Goal: Task Accomplishment & Management: Use online tool/utility

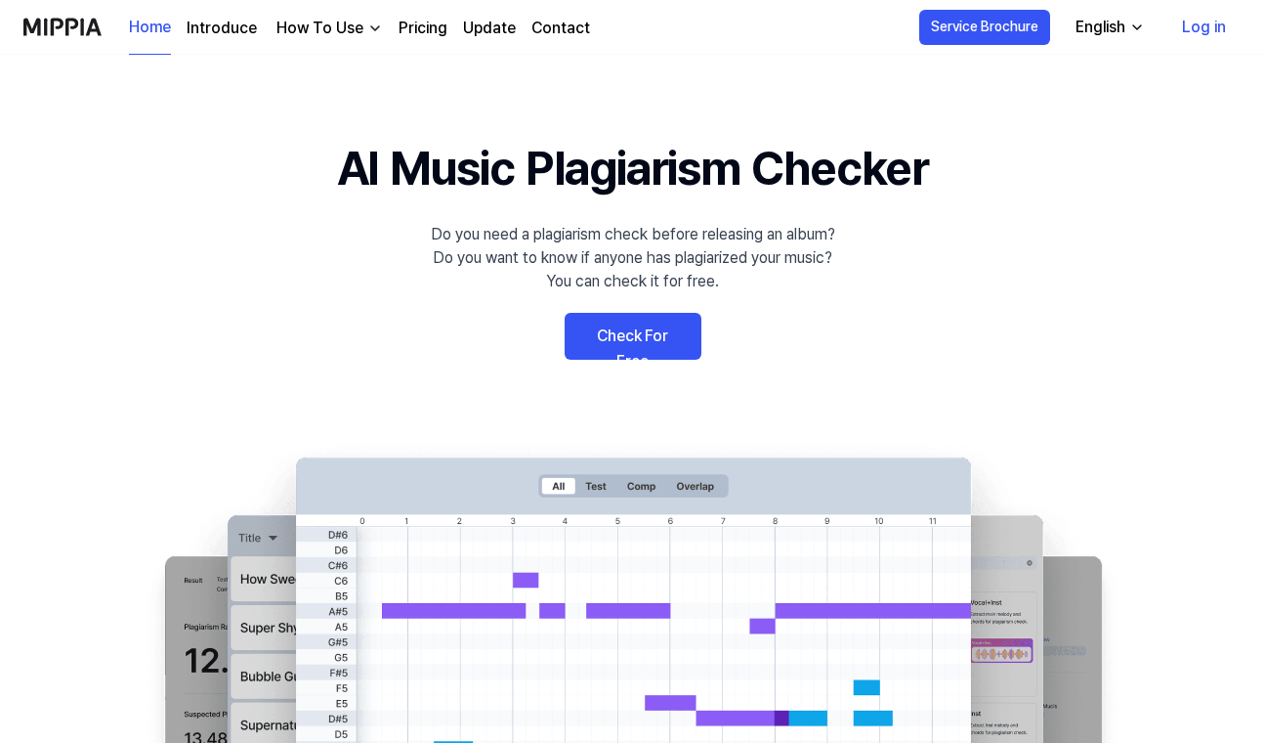
click at [663, 332] on link "Check For Free" at bounding box center [633, 336] width 137 height 47
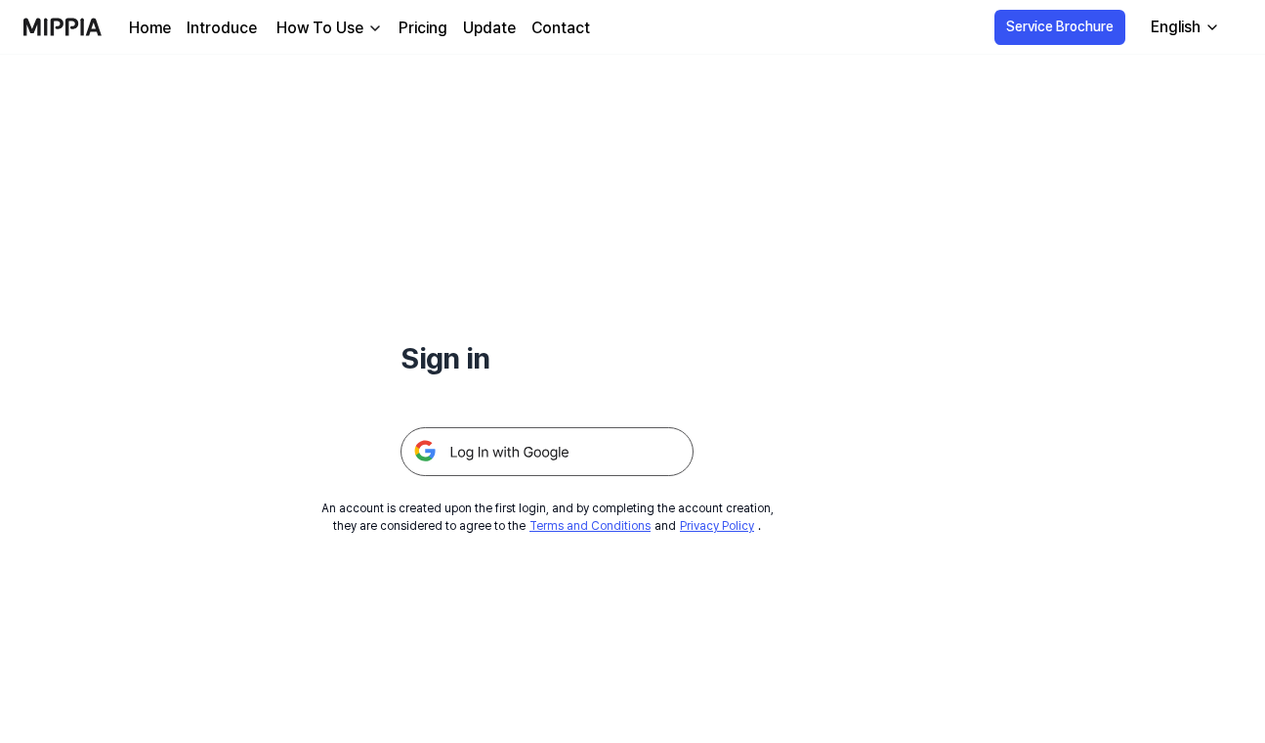
click at [368, 29] on img "button" at bounding box center [375, 29] width 16 height 16
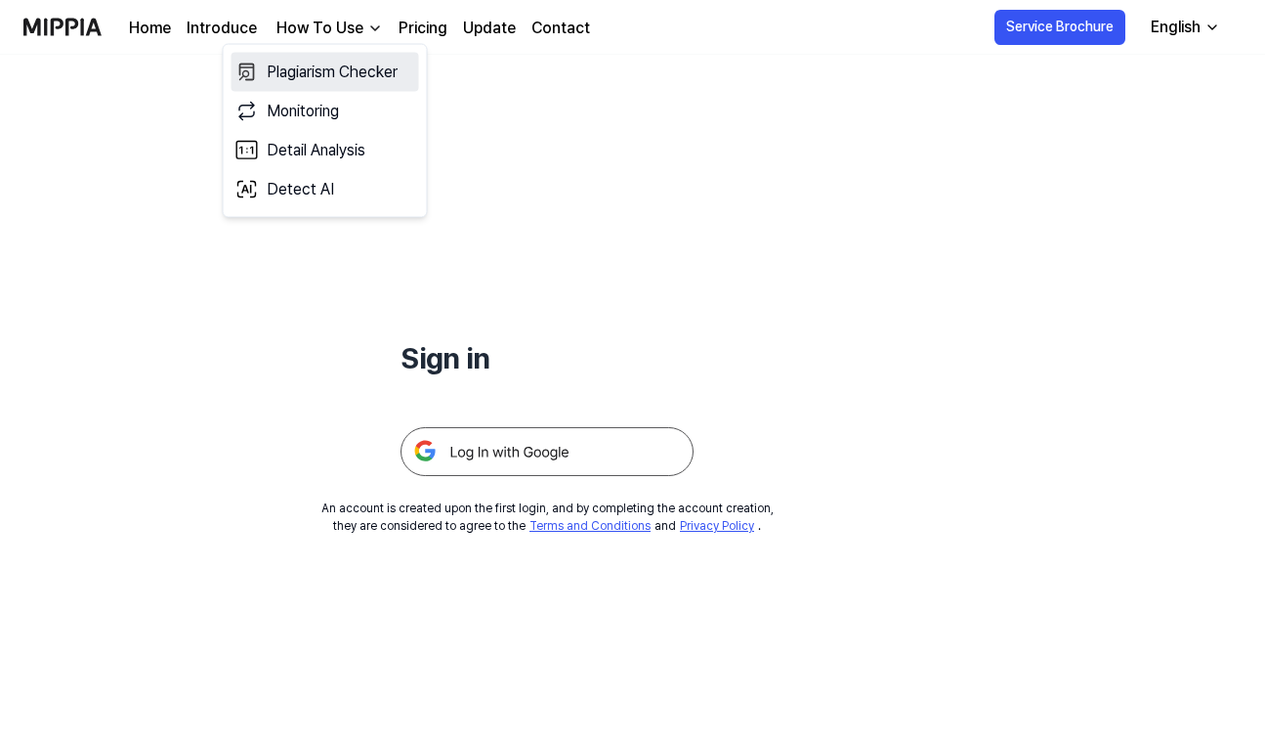
click at [348, 67] on link "Plagiarism Checker" at bounding box center [326, 72] width 188 height 39
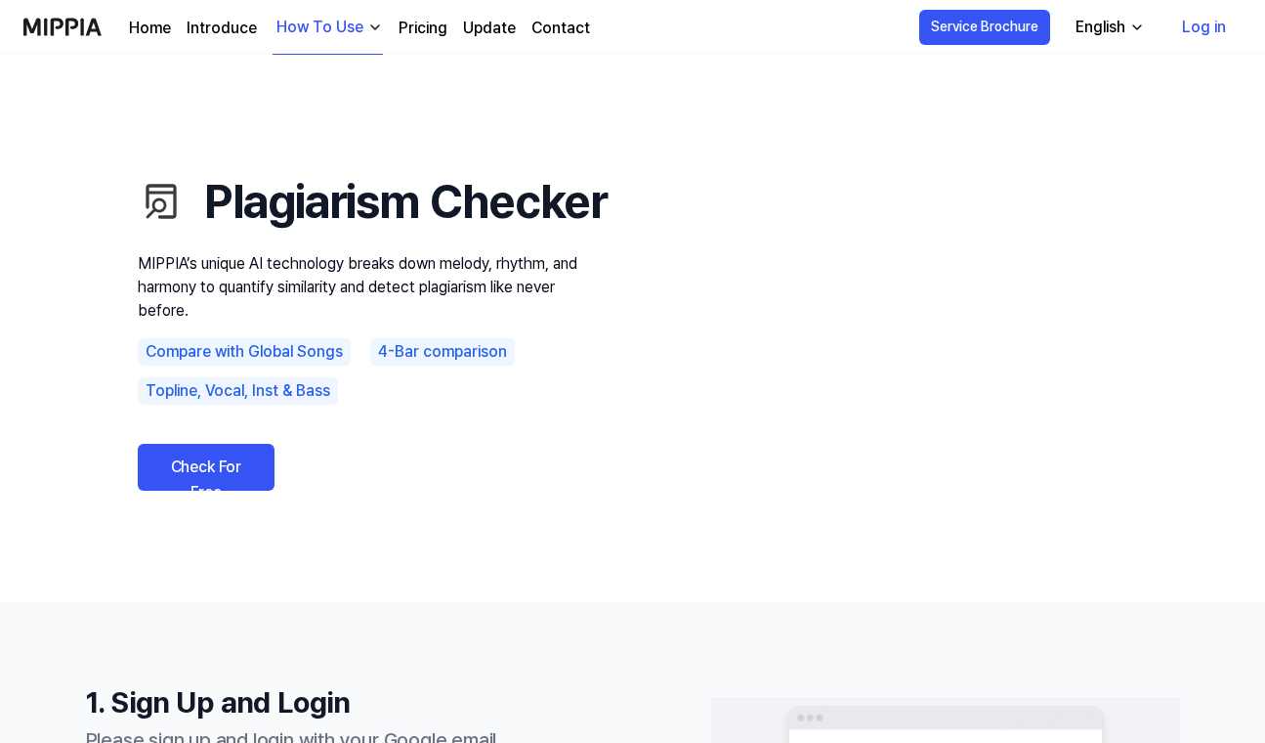
click at [204, 490] on link "Check For Free" at bounding box center [206, 467] width 137 height 47
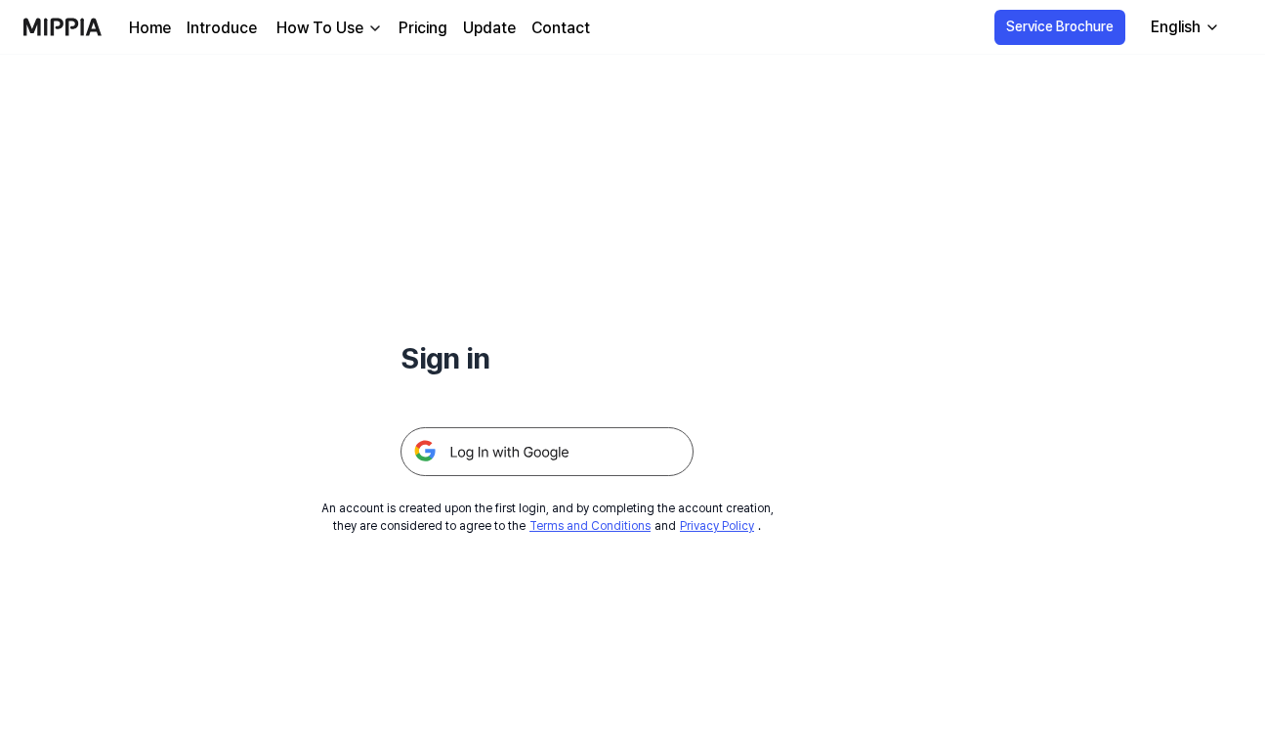
click at [488, 445] on img at bounding box center [547, 451] width 293 height 49
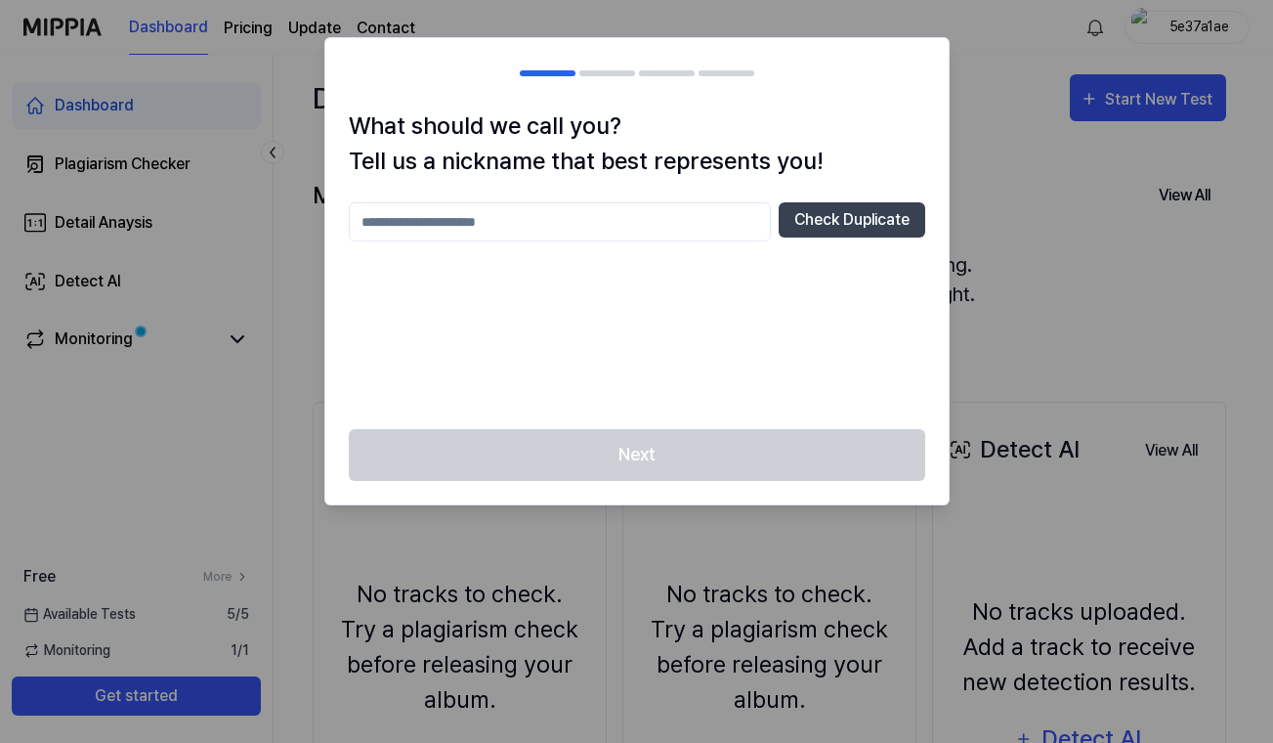
click at [690, 225] on input "text" at bounding box center [560, 221] width 422 height 39
type input "***"
click at [873, 221] on button "Check Duplicate" at bounding box center [852, 219] width 147 height 35
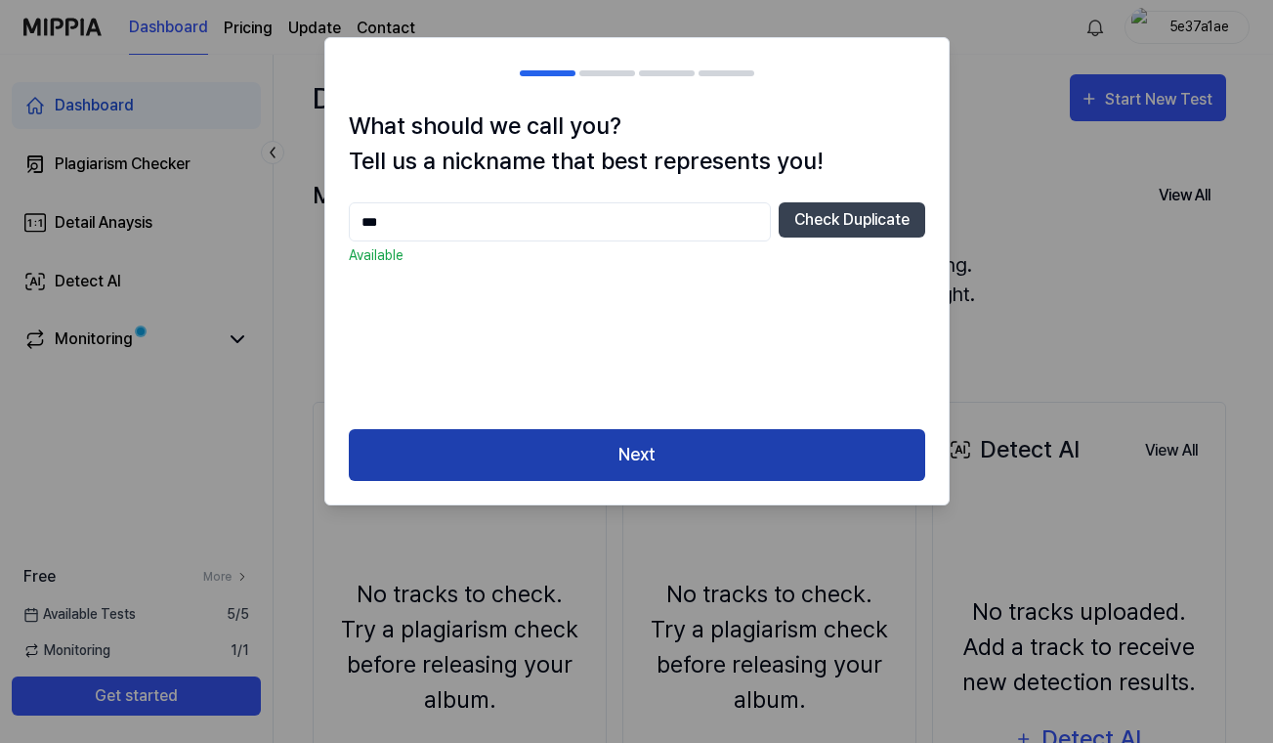
click at [688, 463] on button "Next" at bounding box center [637, 455] width 576 height 52
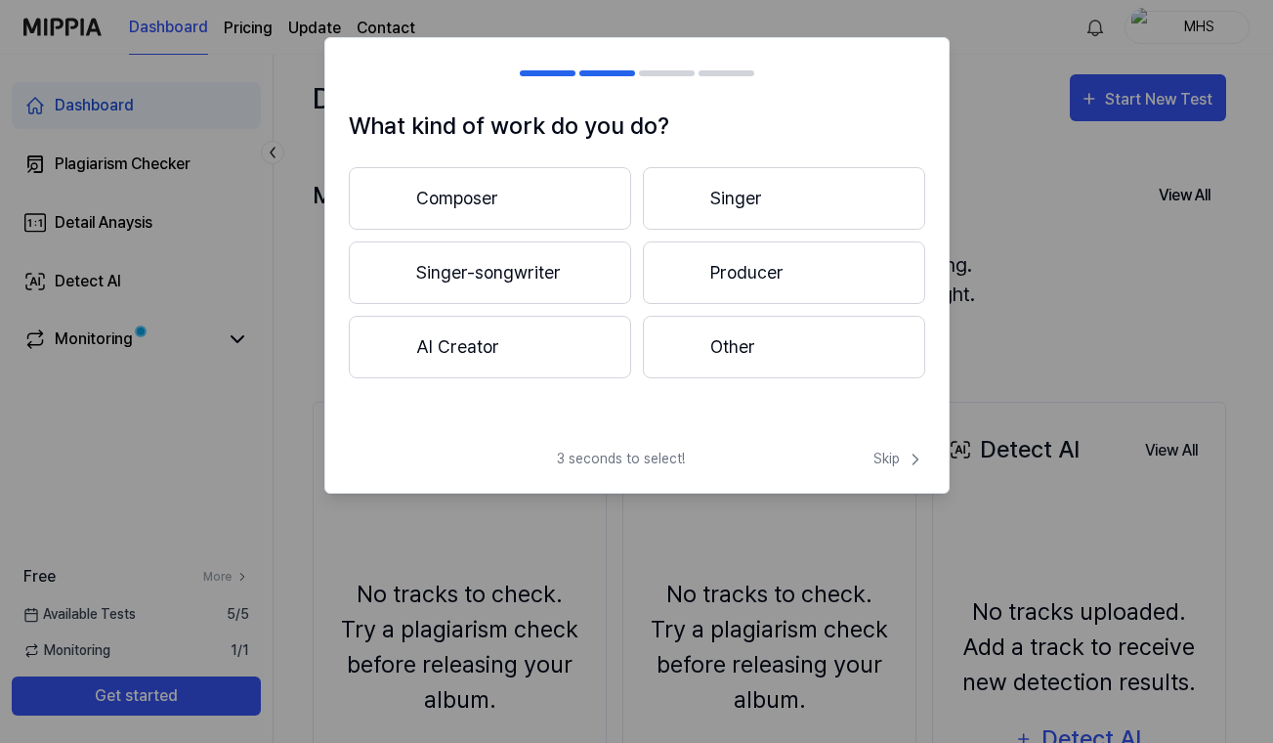
click at [672, 349] on div at bounding box center [682, 346] width 23 height 23
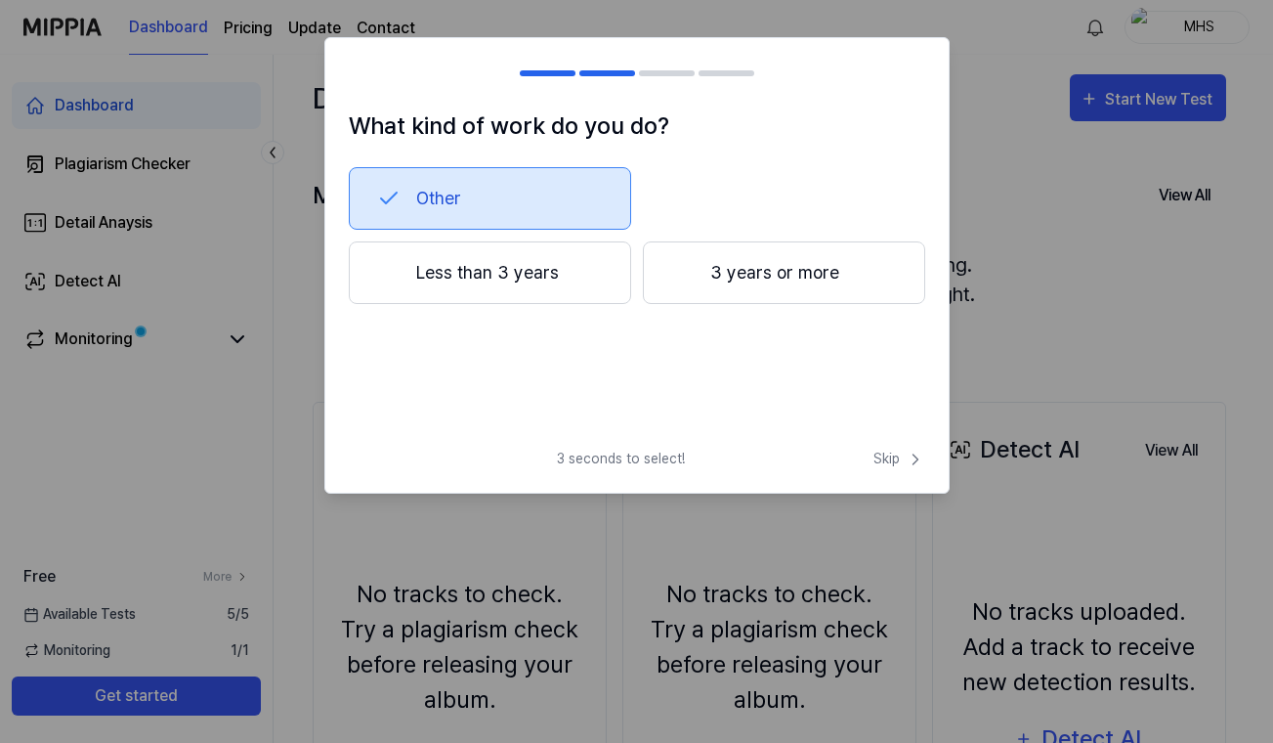
click at [688, 281] on div at bounding box center [682, 272] width 23 height 23
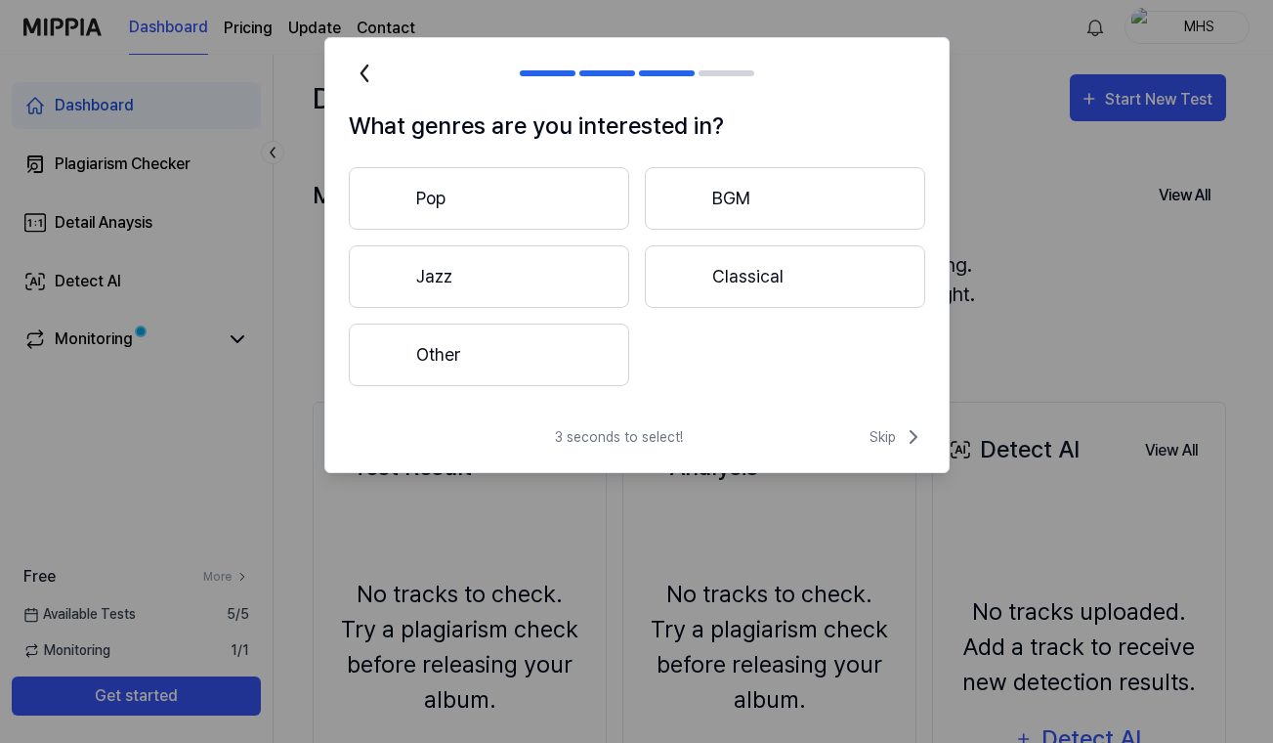
click at [606, 356] on button "Other" at bounding box center [489, 354] width 280 height 63
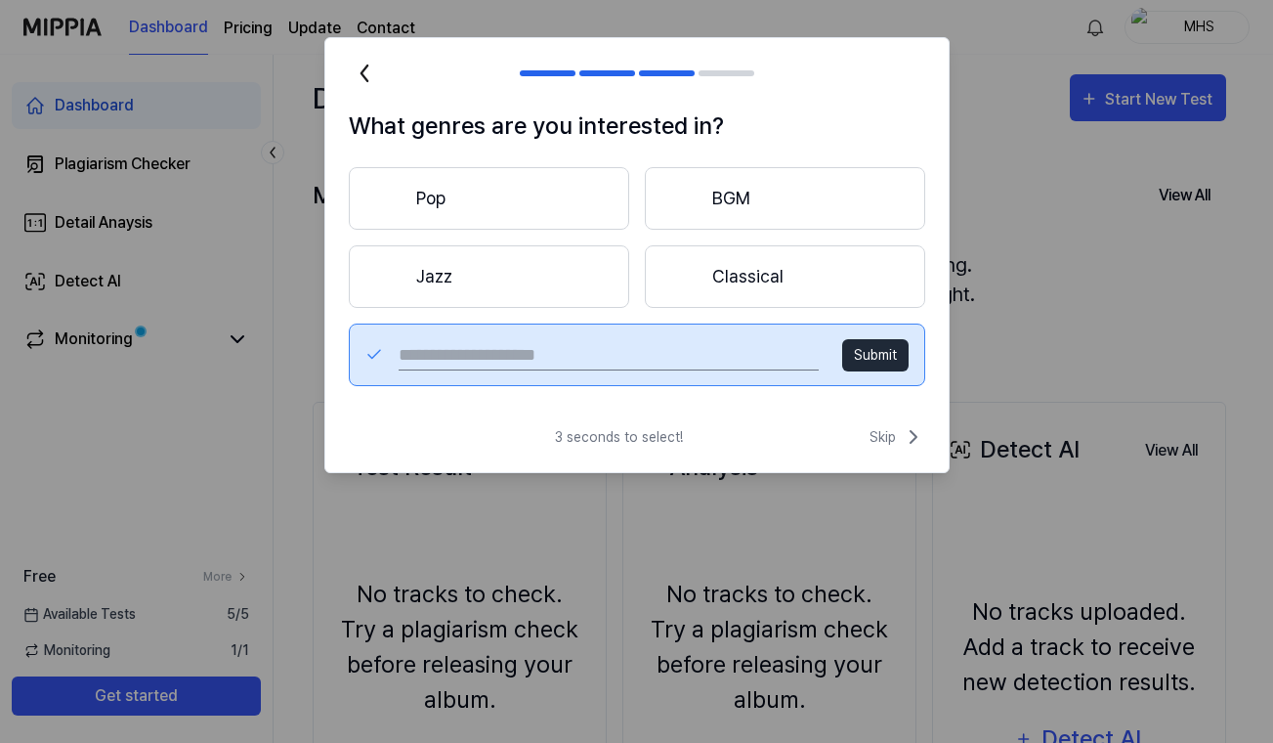
click at [578, 218] on button "Pop" at bounding box center [489, 198] width 280 height 63
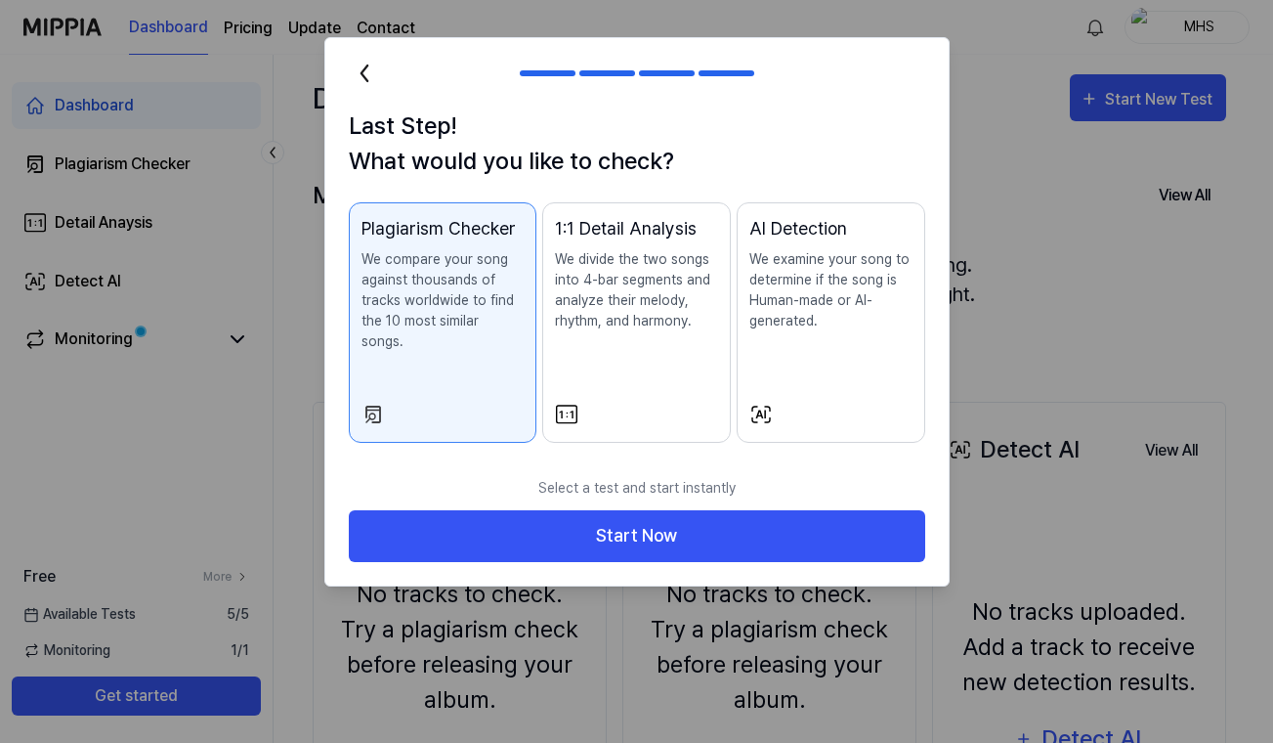
click at [673, 404] on div at bounding box center [636, 414] width 163 height 23
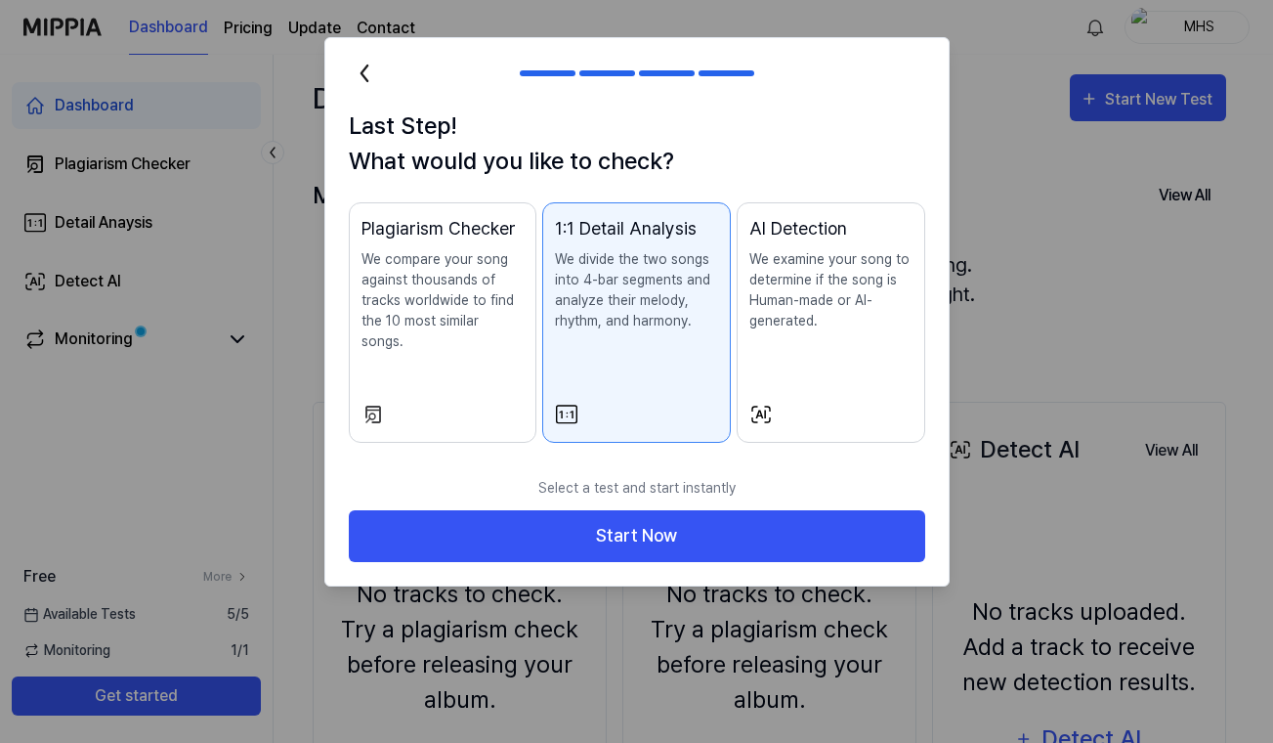
click at [824, 380] on button "AI Detection We examine your song to determine if the song is Human-made or AI-…" at bounding box center [831, 322] width 189 height 240
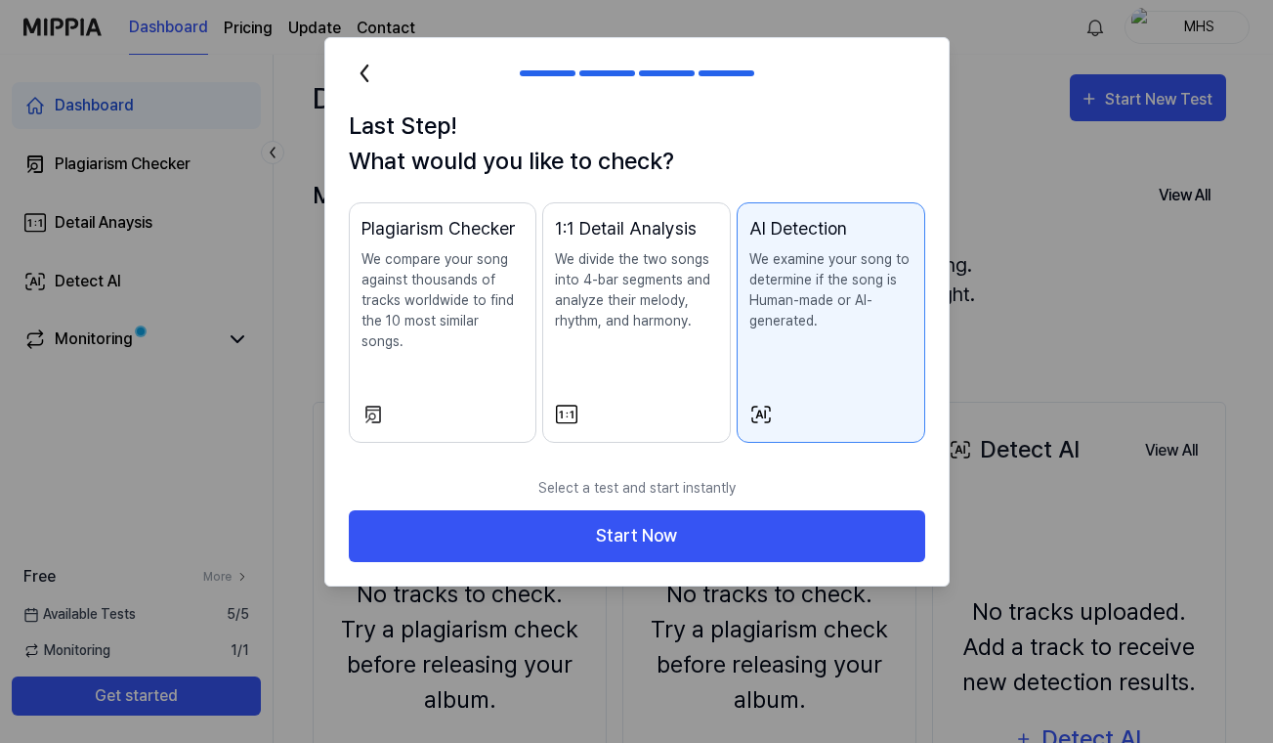
click at [631, 368] on div "1:1 Detail Analysis We divide the two songs into 4-bar segments and analyze the…" at bounding box center [636, 292] width 163 height 155
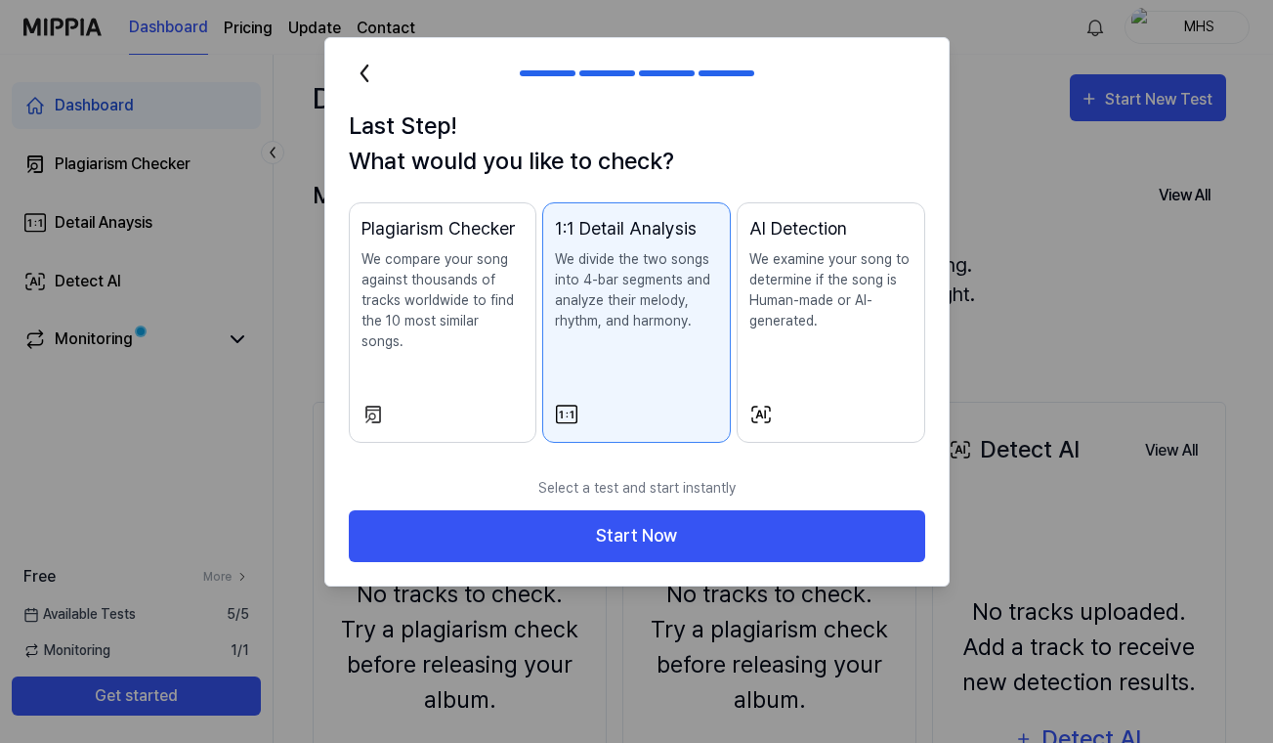
click at [456, 342] on div "Plagiarism Checker We compare your song against thousands of tracks worldwide t…" at bounding box center [442, 303] width 163 height 176
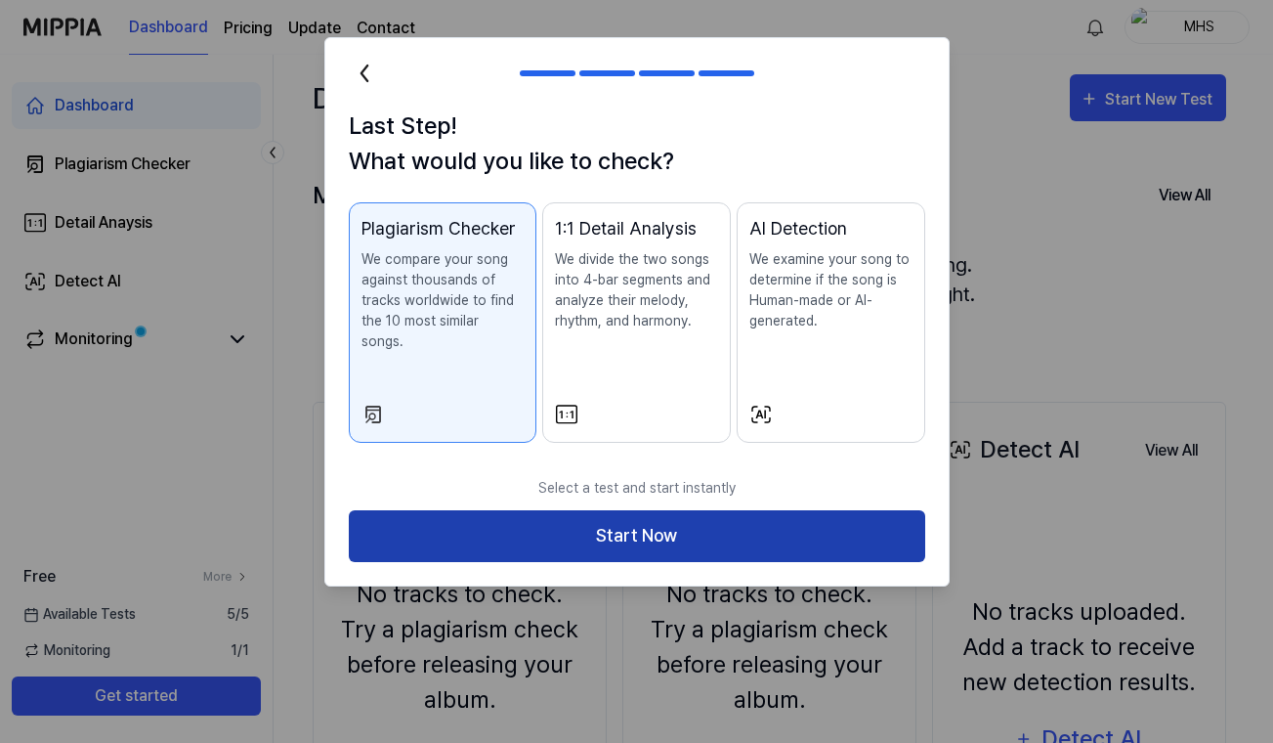
click at [625, 510] on button "Start Now" at bounding box center [637, 536] width 576 height 52
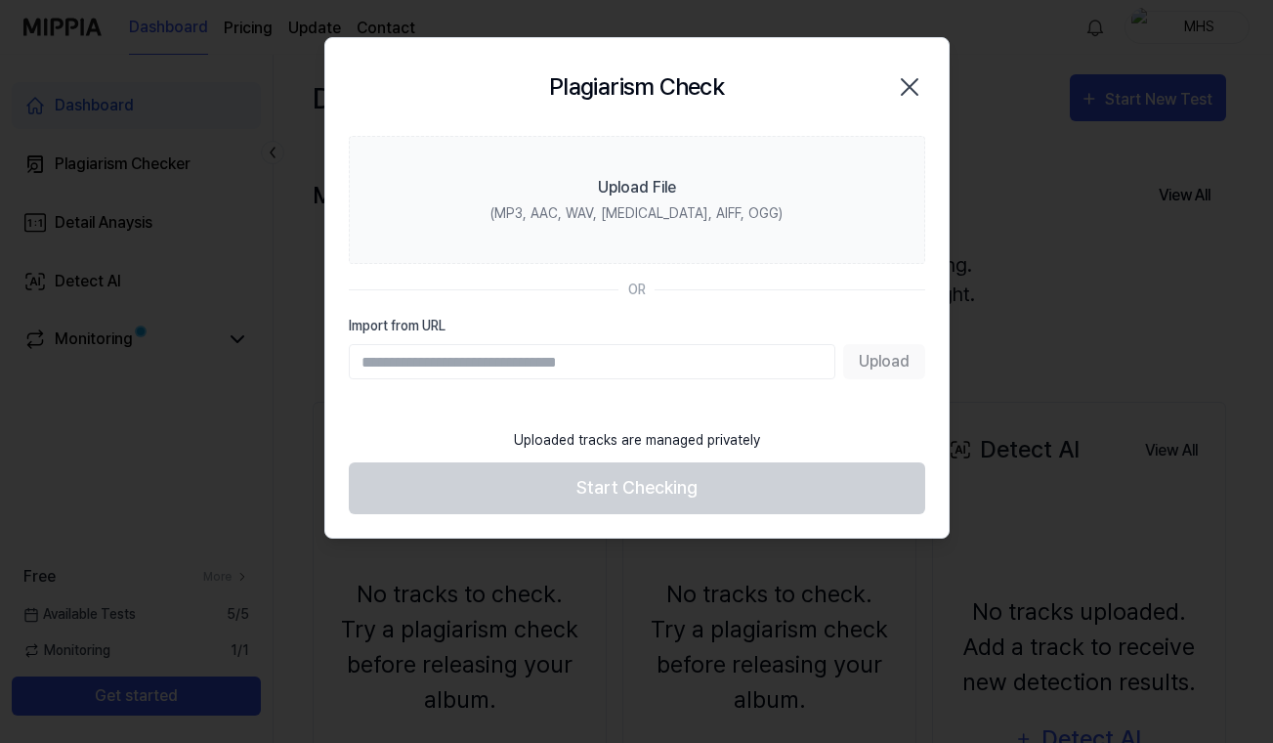
paste input "**********"
type input "**********"
click at [865, 353] on button "Upload" at bounding box center [884, 361] width 82 height 35
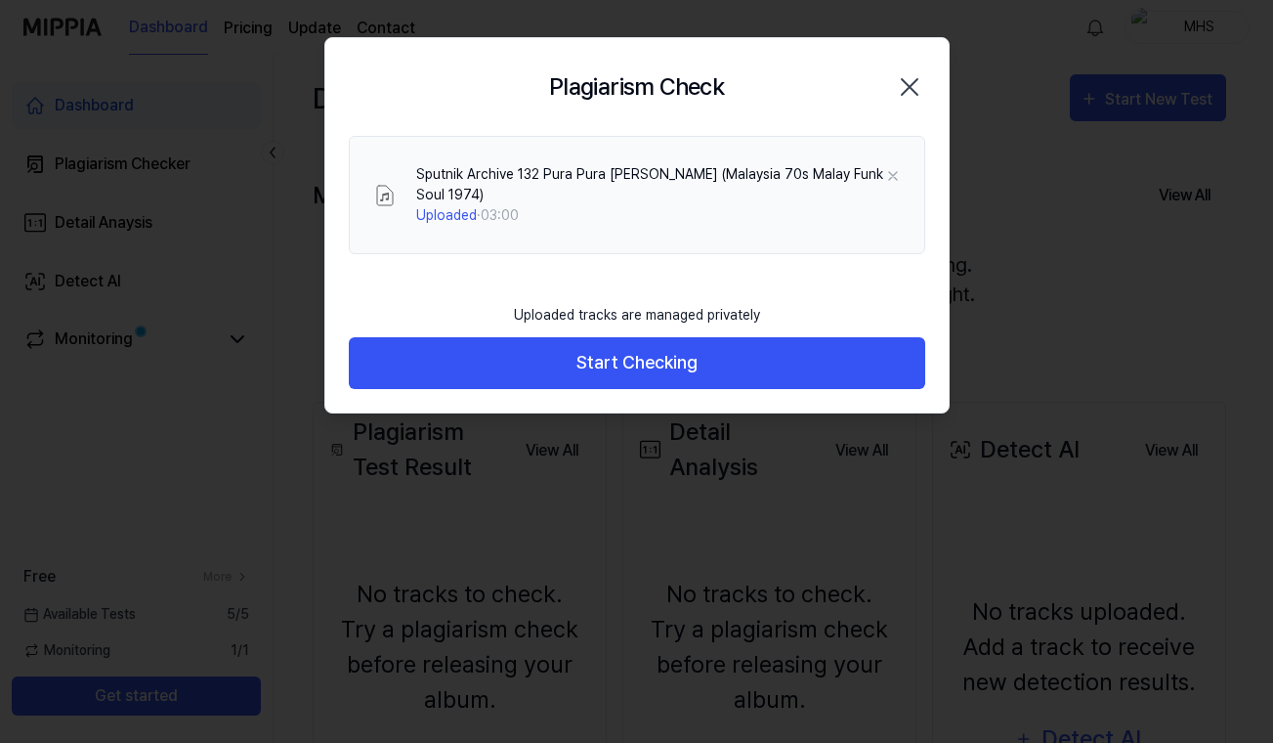
click at [864, 353] on button "Start Checking" at bounding box center [637, 363] width 576 height 52
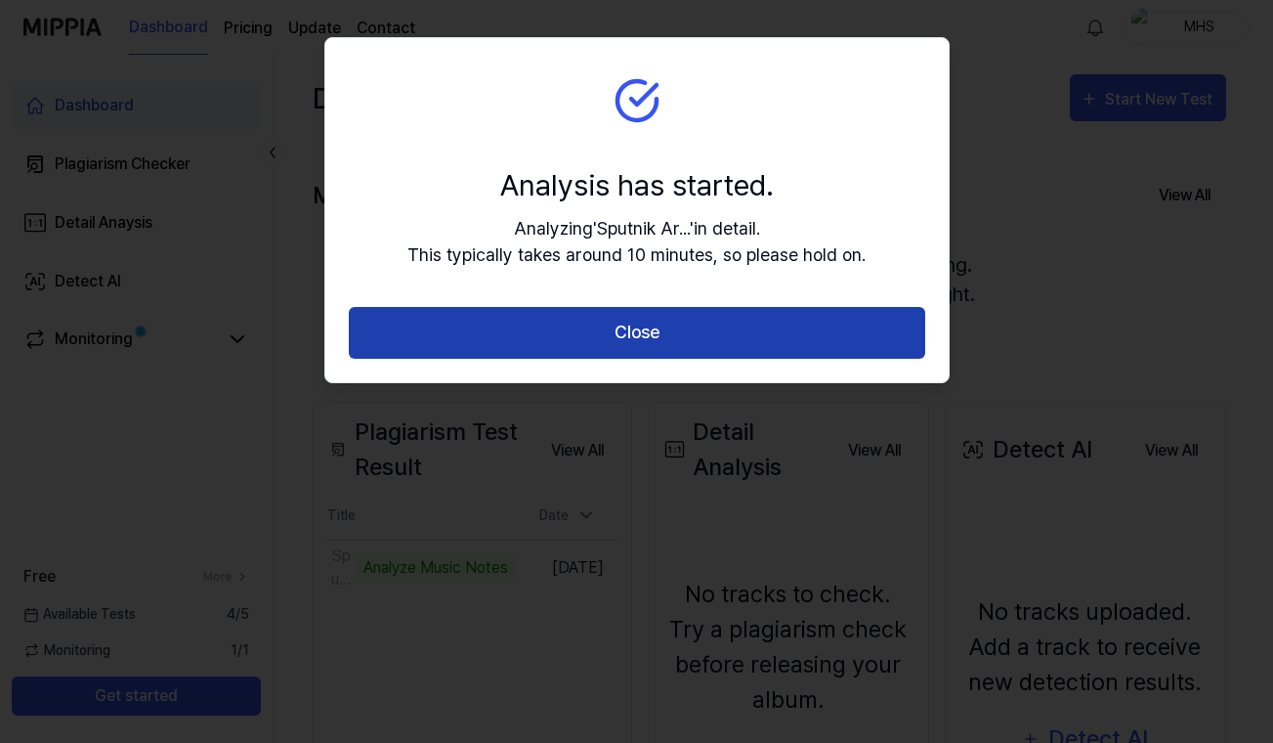
click at [777, 348] on button "Close" at bounding box center [637, 333] width 576 height 52
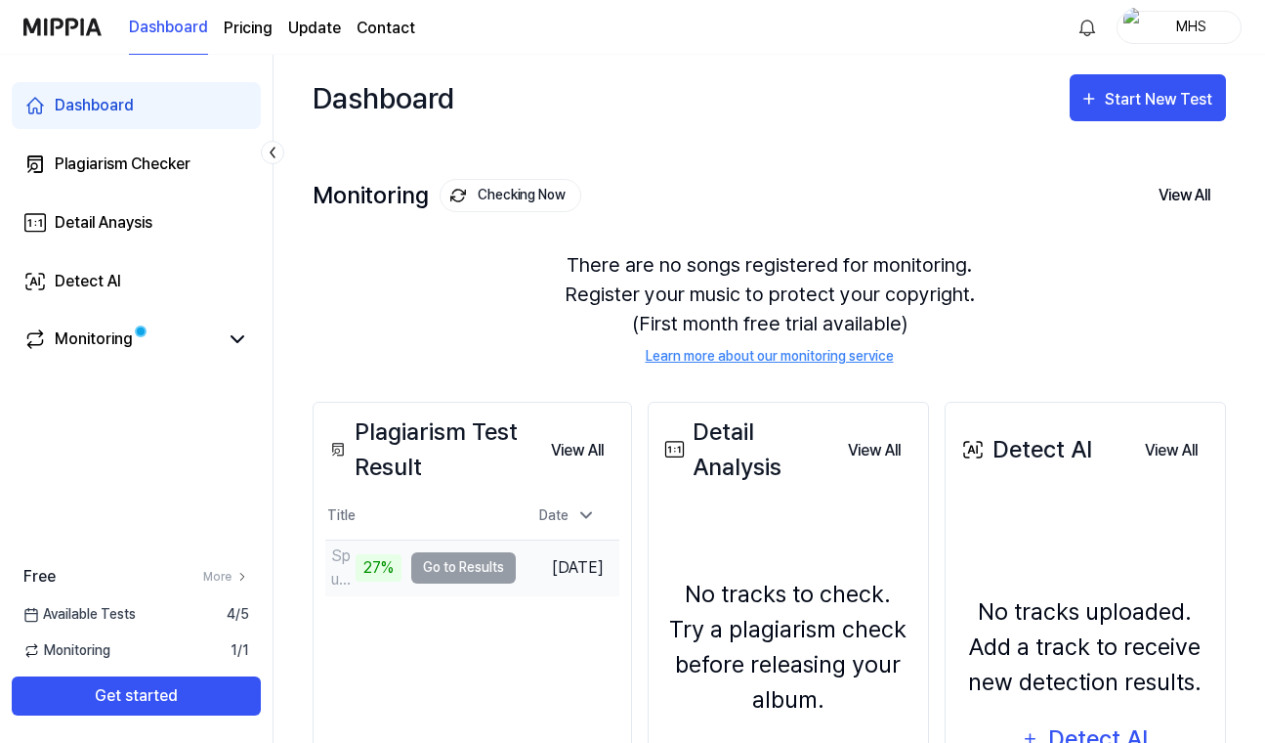
click at [476, 573] on td "Sputnik Archive 132 Pura Pura [PERSON_NAME] ([DEMOGRAPHIC_DATA] 27% Go to Resul…" at bounding box center [420, 567] width 191 height 55
click at [473, 563] on td "Sputnik Archive 132 Pura Pura [PERSON_NAME] ([DEMOGRAPHIC_DATA] 29% Go to Resul…" at bounding box center [420, 567] width 191 height 55
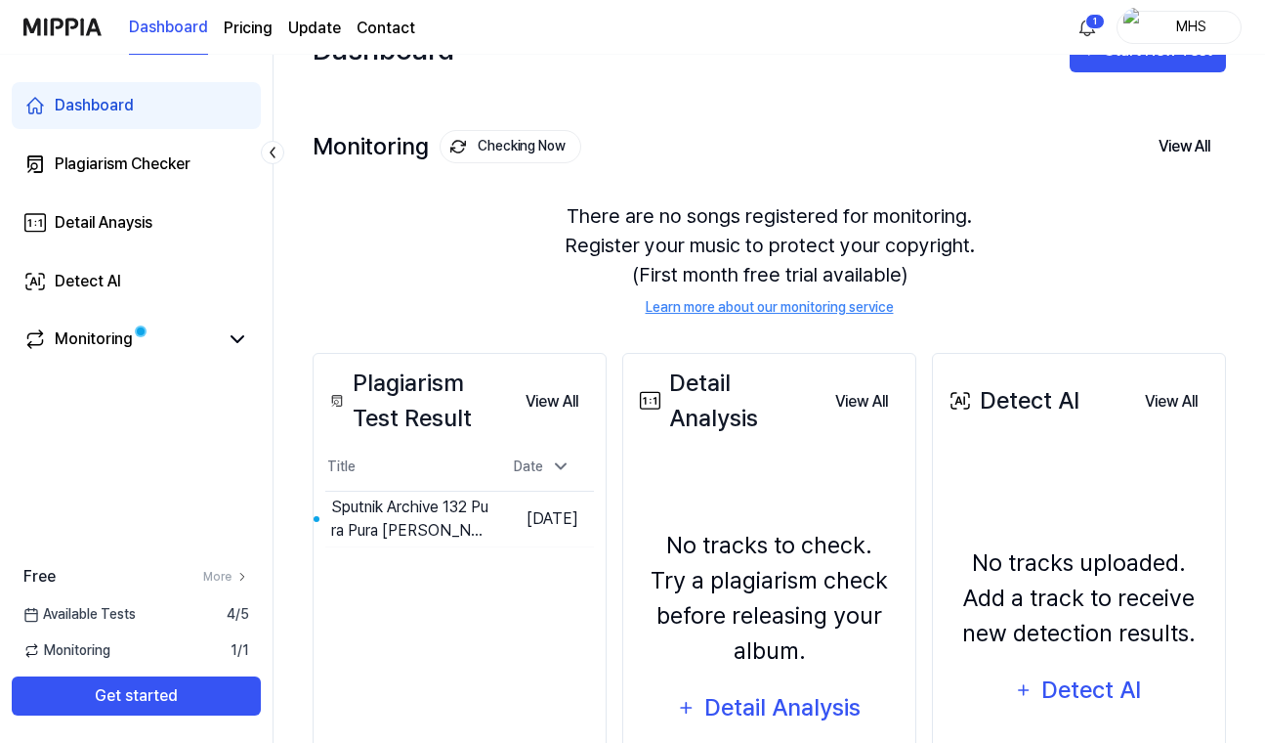
scroll to position [56, 0]
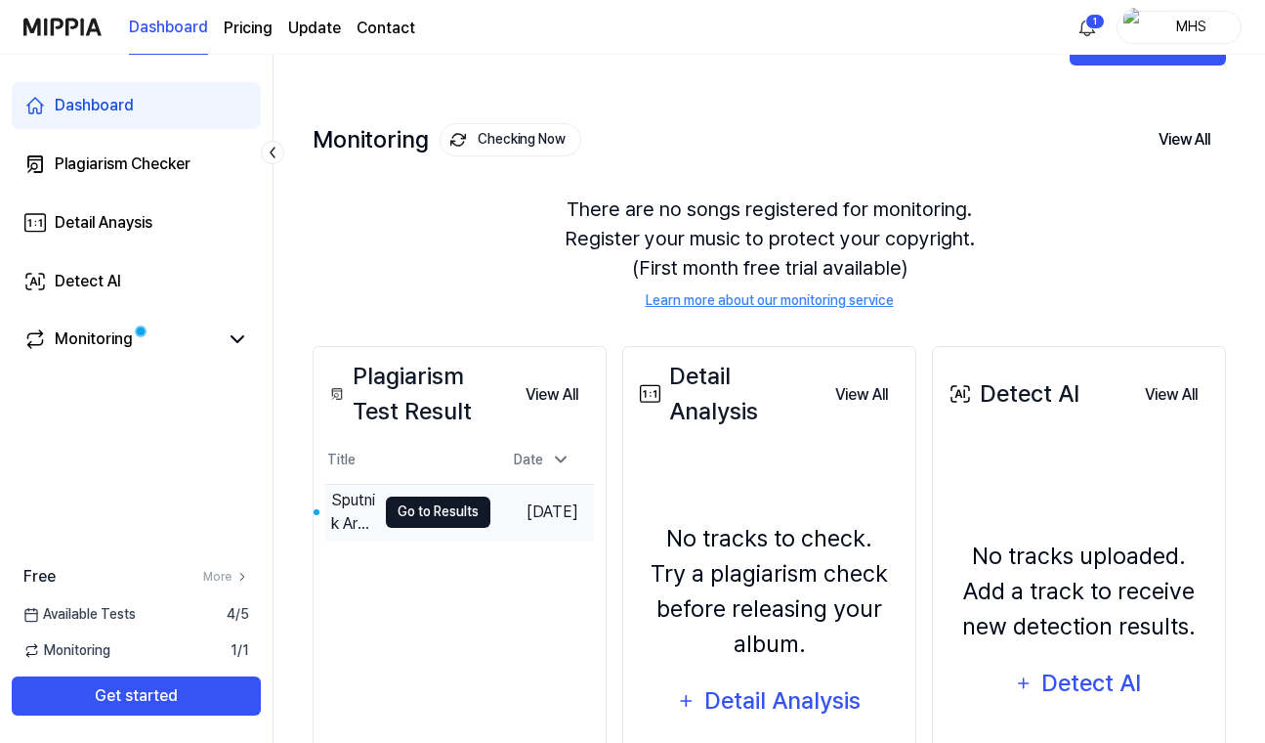
click at [417, 506] on button "Go to Results" at bounding box center [438, 511] width 105 height 31
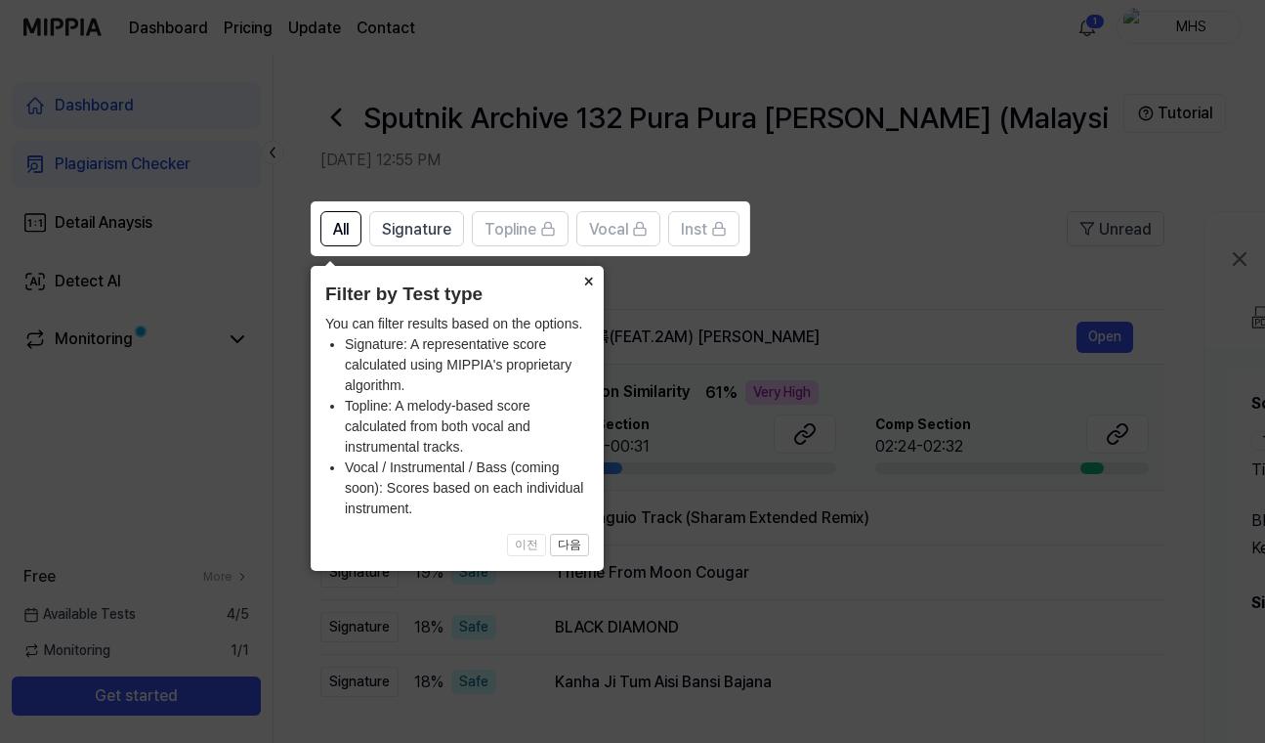
click at [590, 280] on button "×" at bounding box center [588, 279] width 31 height 27
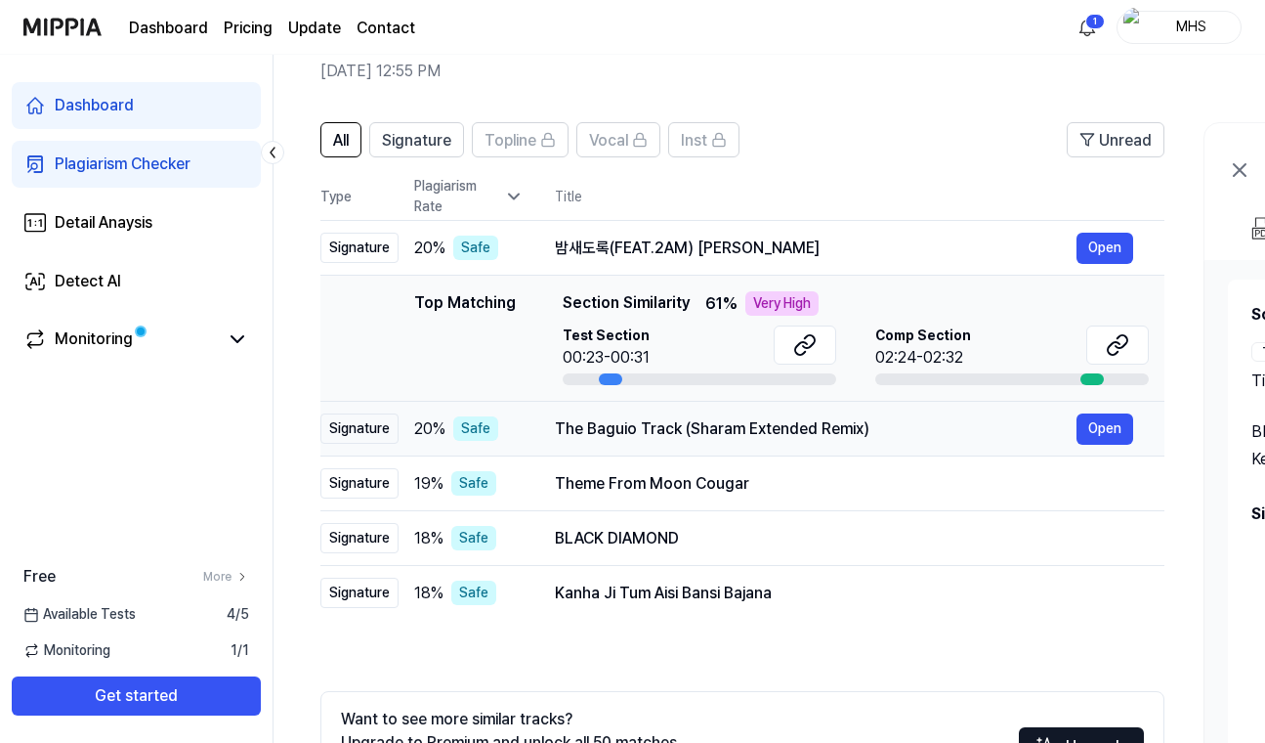
scroll to position [88, 0]
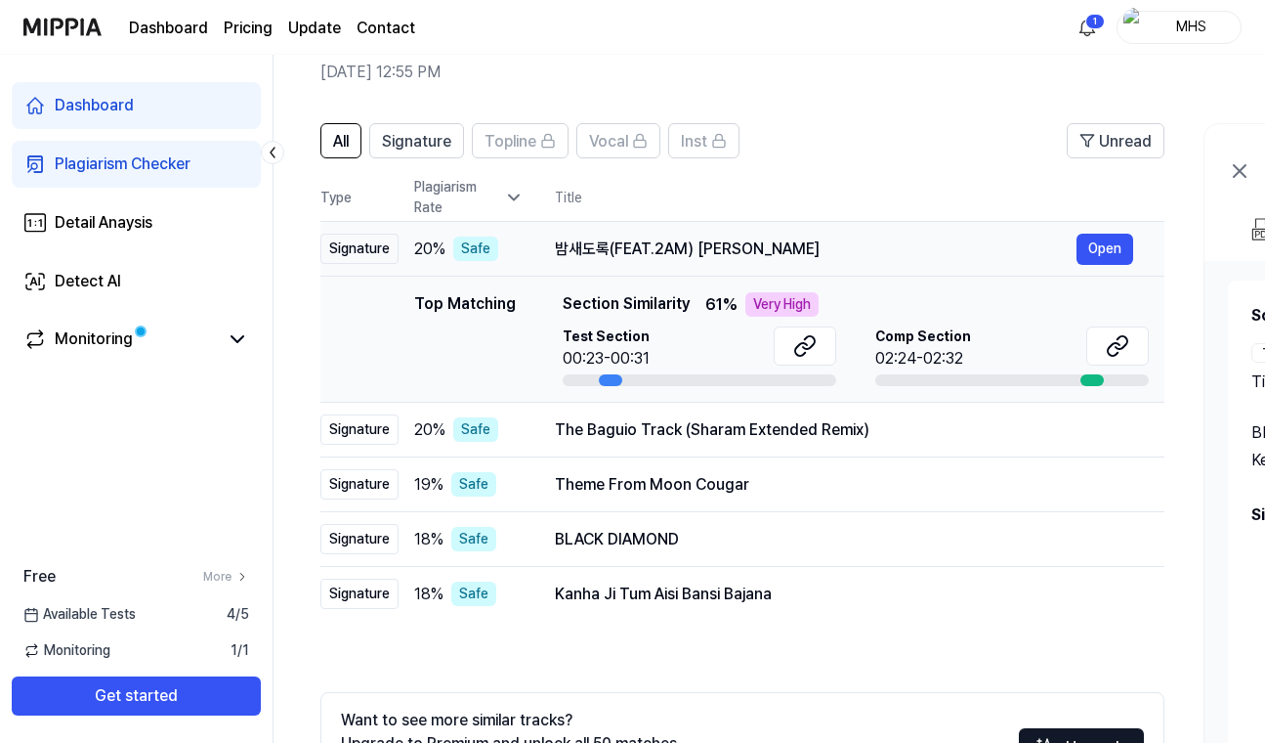
click at [373, 250] on div "Signature" at bounding box center [359, 249] width 78 height 30
click at [1110, 256] on button "Open" at bounding box center [1105, 249] width 57 height 31
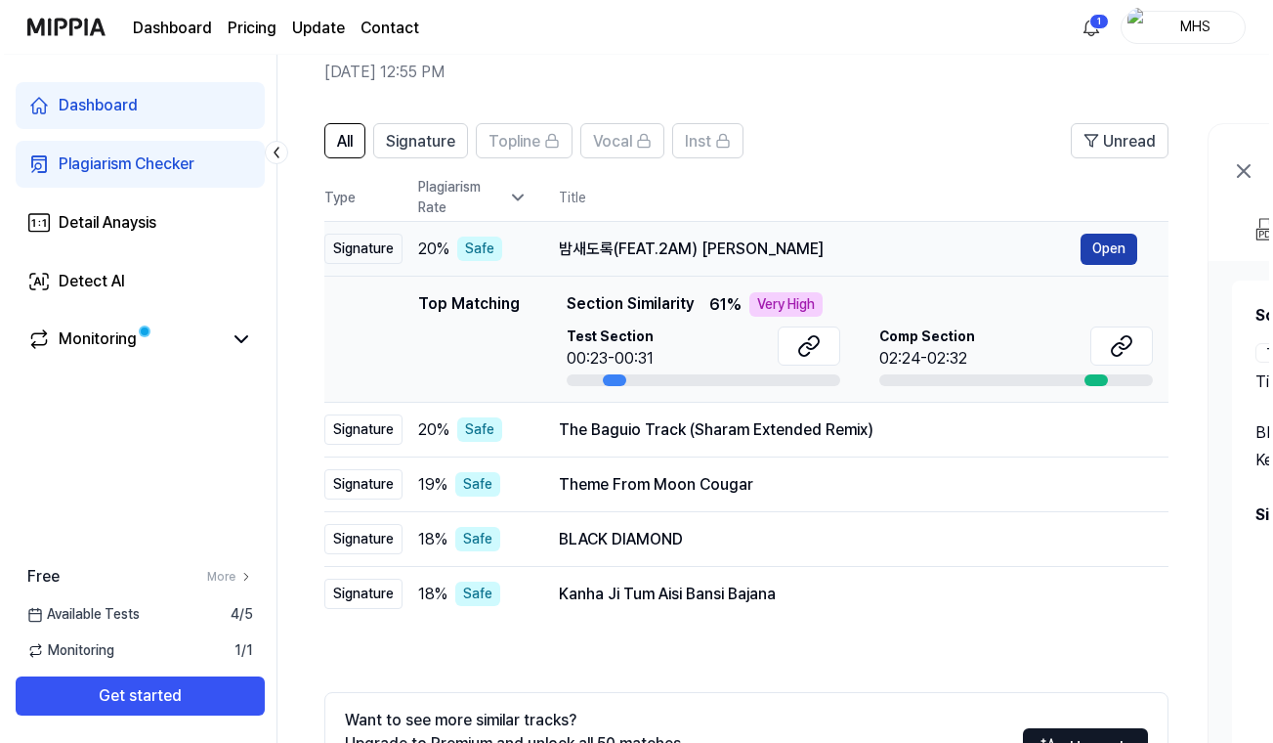
scroll to position [0, 0]
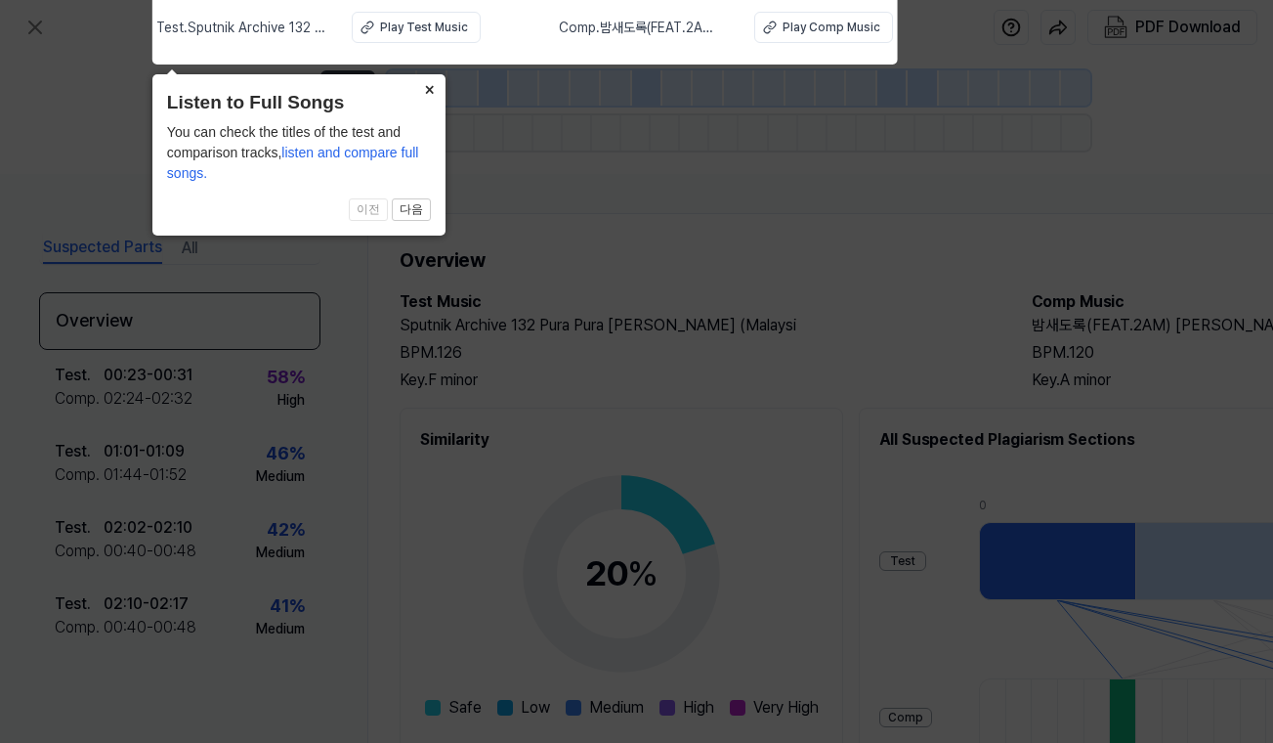
click at [433, 86] on button "×" at bounding box center [429, 87] width 31 height 27
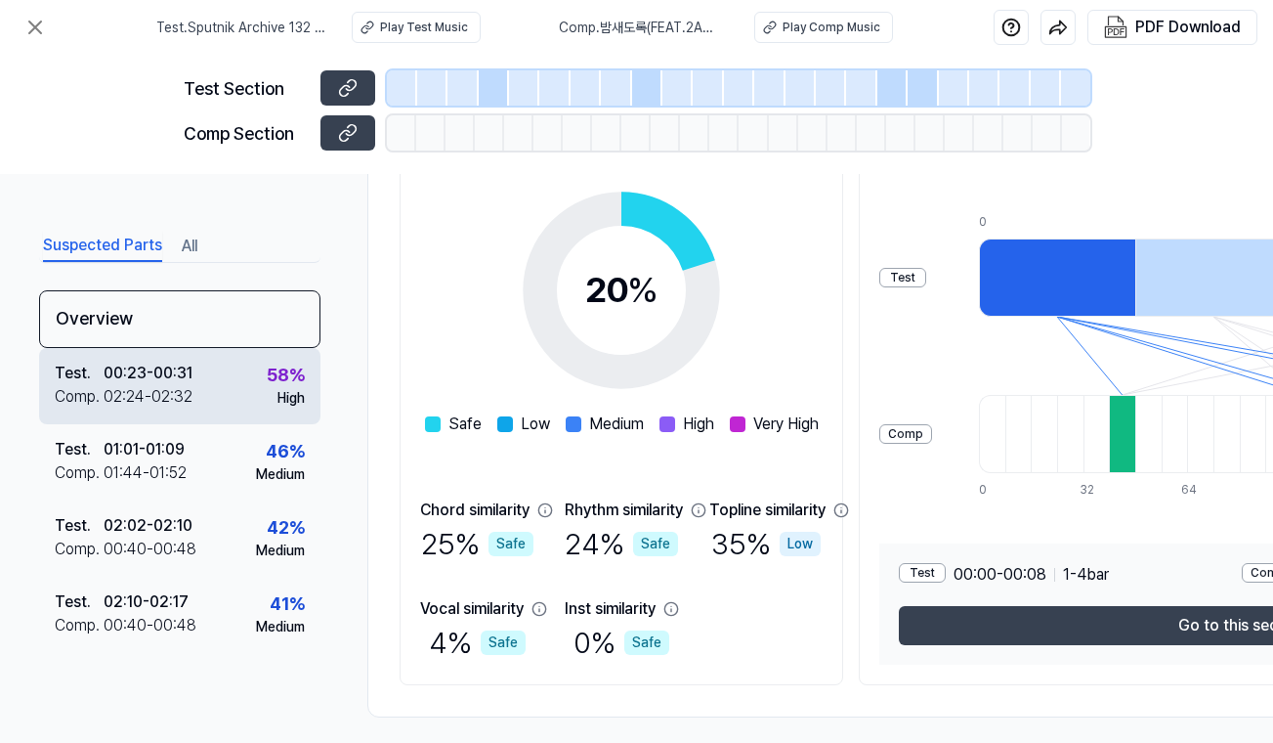
click at [199, 399] on div "Test . 00:23 - 00:31 Comp . 02:24 - 02:32 58 % High" at bounding box center [179, 386] width 281 height 76
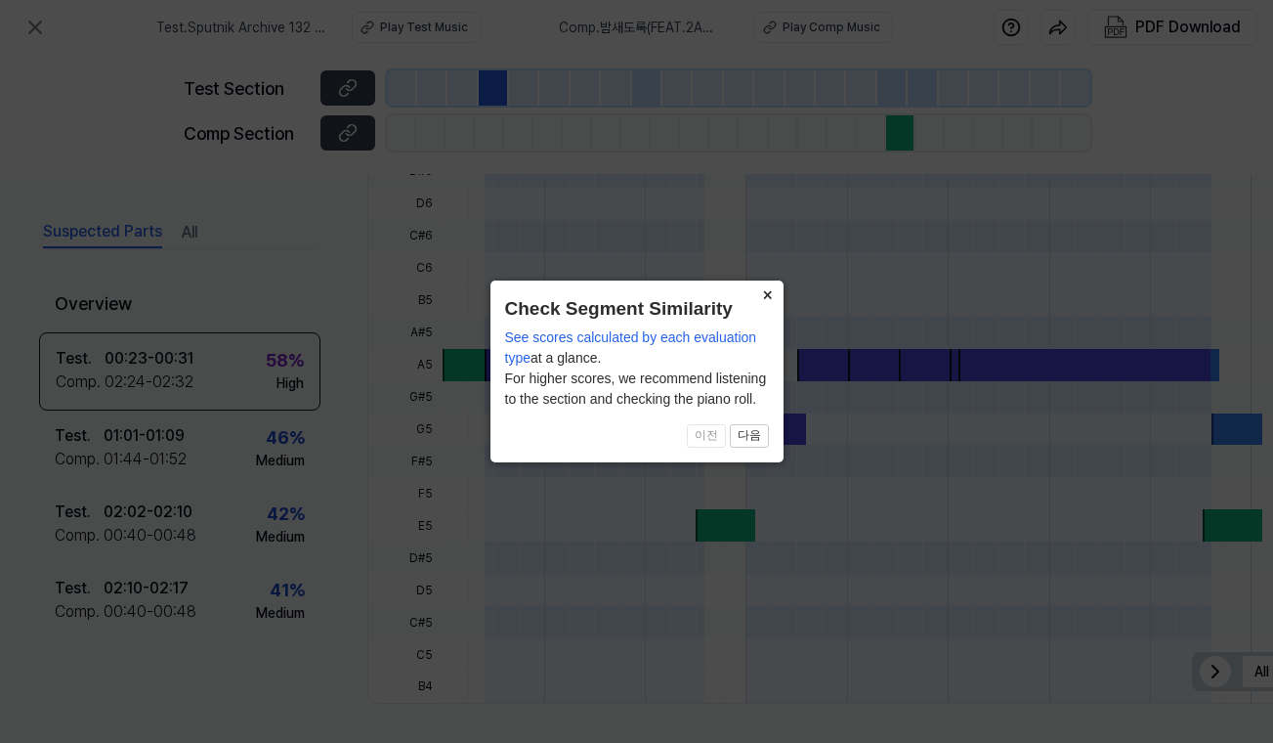
click at [768, 294] on button "×" at bounding box center [767, 293] width 31 height 27
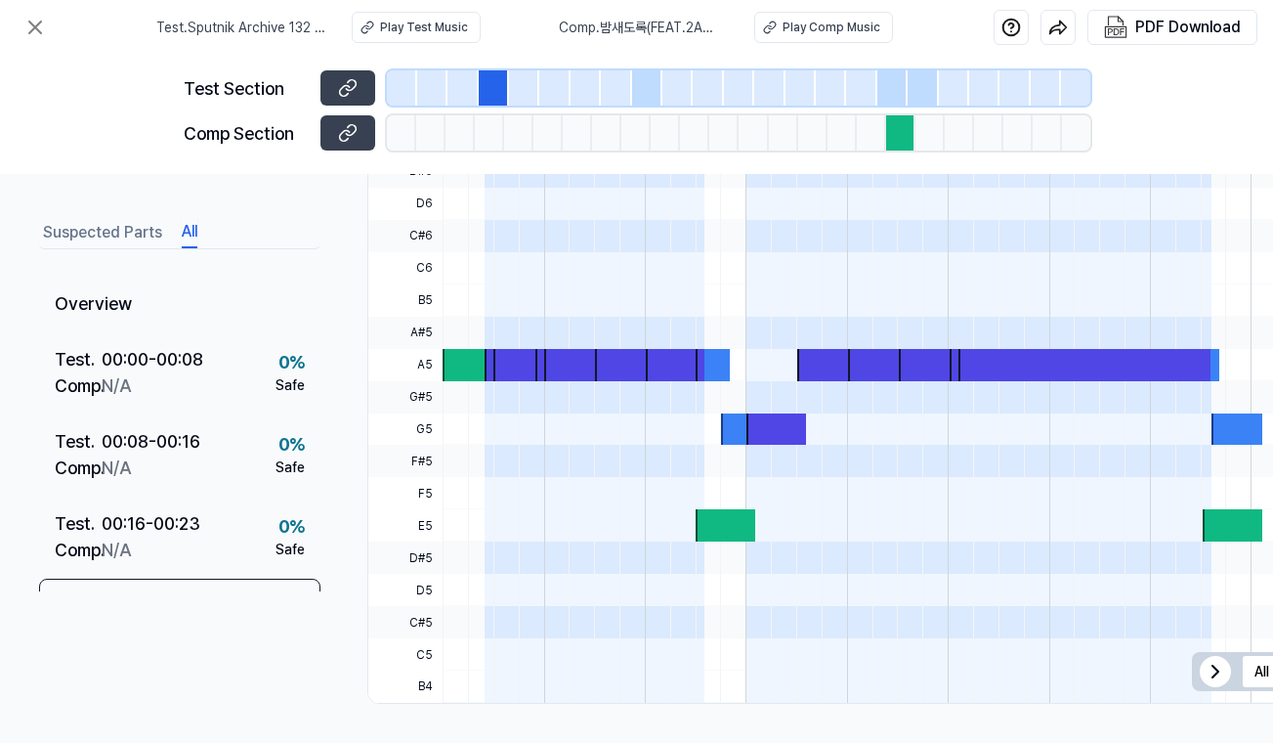
click at [196, 234] on button "All" at bounding box center [190, 232] width 16 height 31
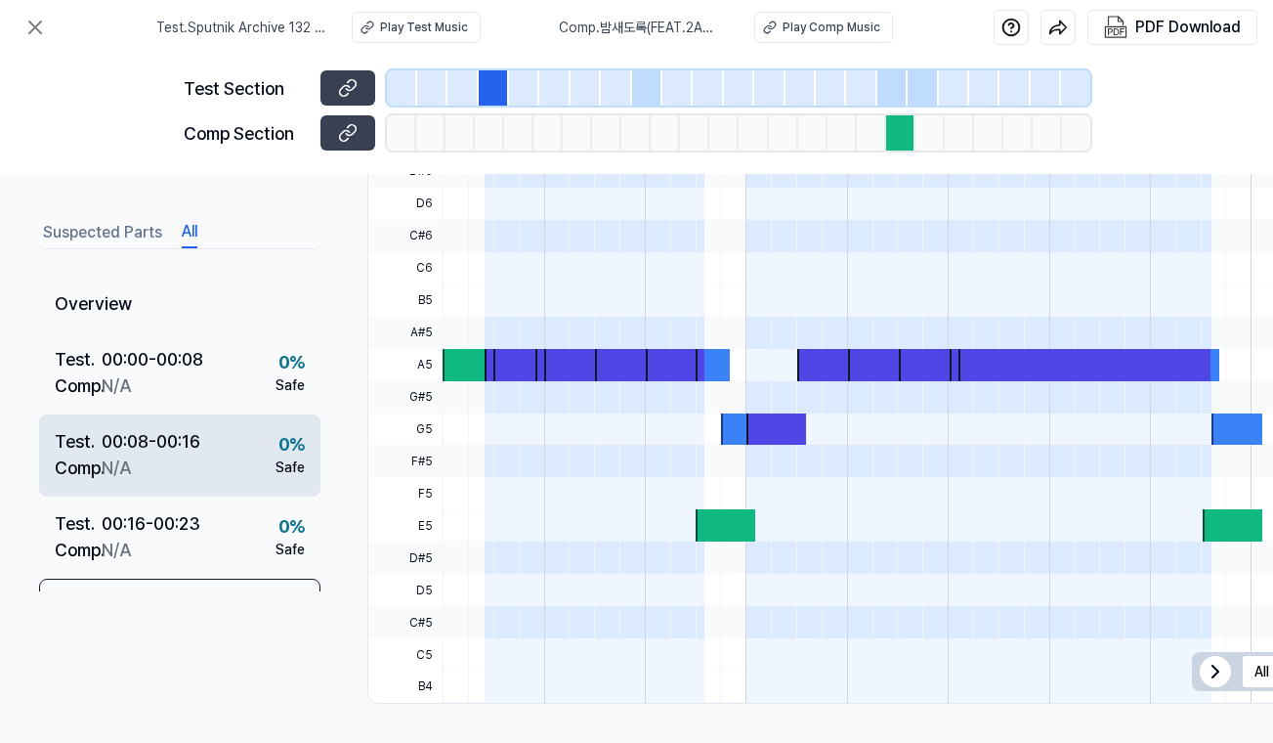
scroll to position [0, 0]
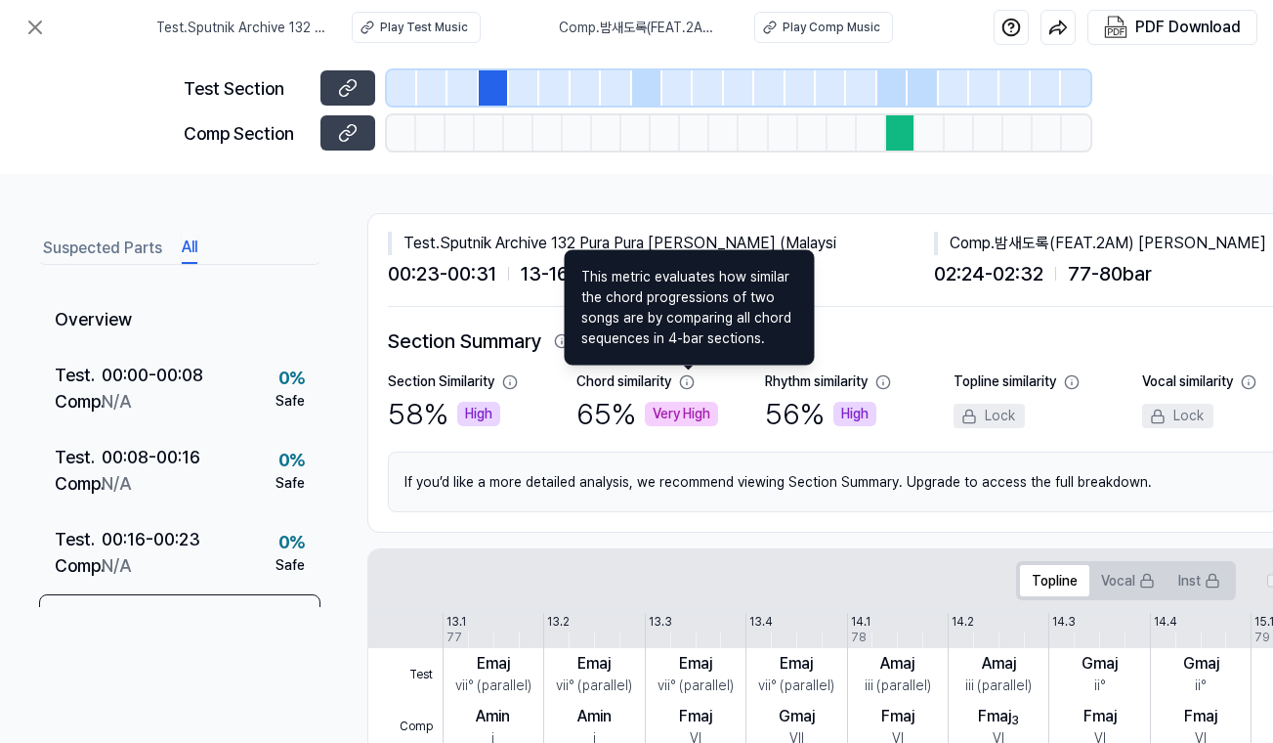
click at [691, 381] on icon at bounding box center [687, 382] width 16 height 16
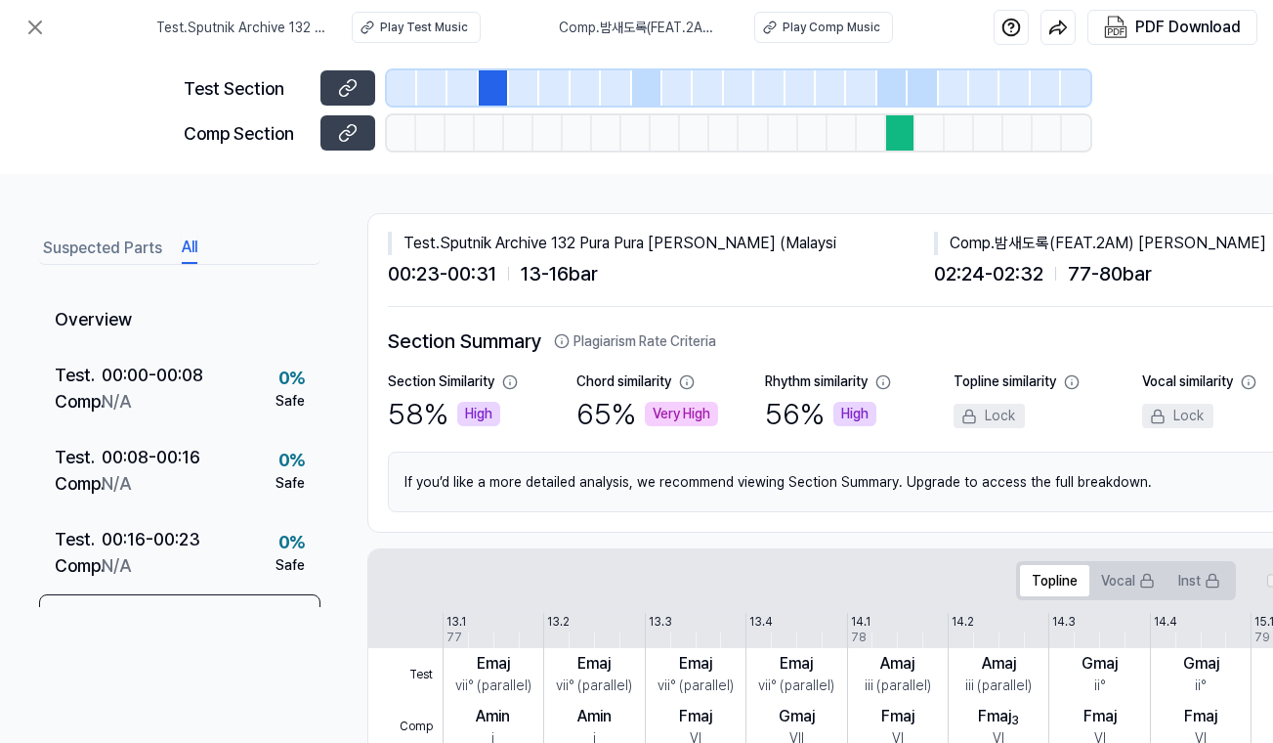
click at [887, 198] on div "Suspected Parts All Overview Test . 00:00 - 00:08 Comp . N/A 0 % Safe Test . 00…" at bounding box center [636, 458] width 1273 height 569
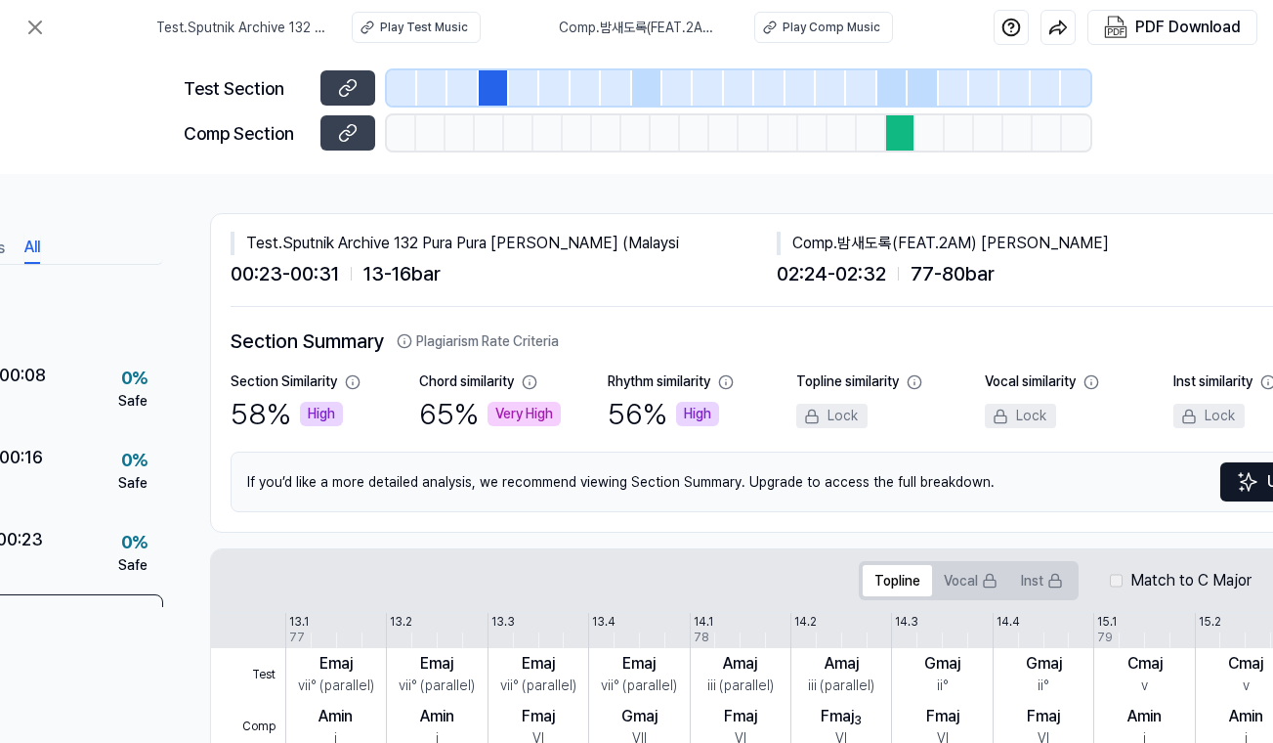
scroll to position [0, 150]
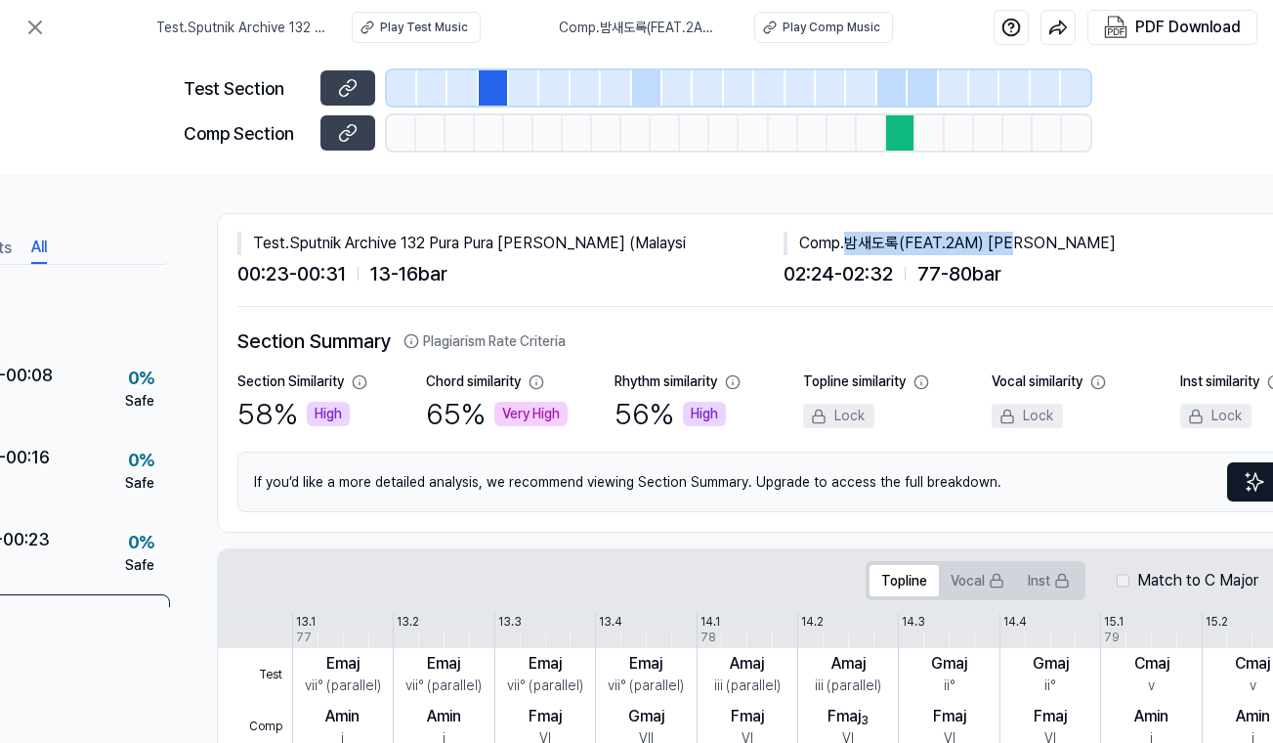
drag, startPoint x: 1035, startPoint y: 247, endPoint x: 849, endPoint y: 245, distance: 185.6
click at [849, 245] on div "Comp . 밤새도록(FEAT.2AM) [PERSON_NAME]" at bounding box center [1057, 243] width 546 height 23
copy div "밤새도록(FEAT.2AM) [PERSON_NAME]"
